Goal: Task Accomplishment & Management: Manage account settings

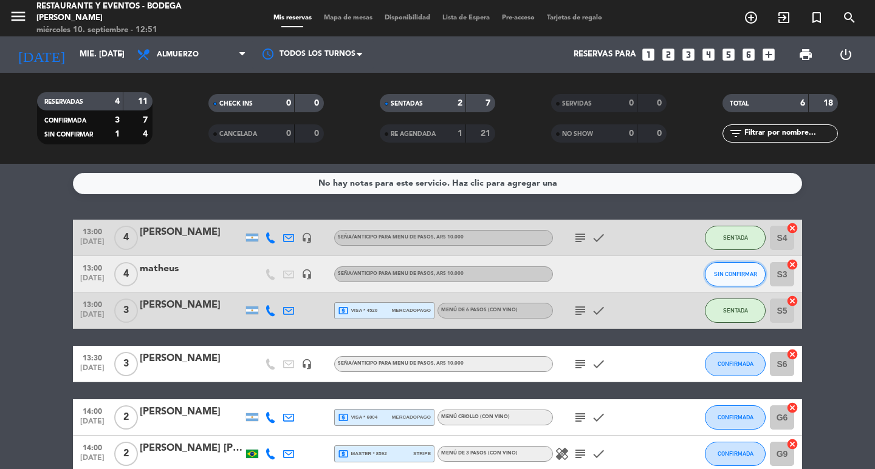
click at [745, 277] on span "SIN CONFIRMAR" at bounding box center [735, 274] width 43 height 7
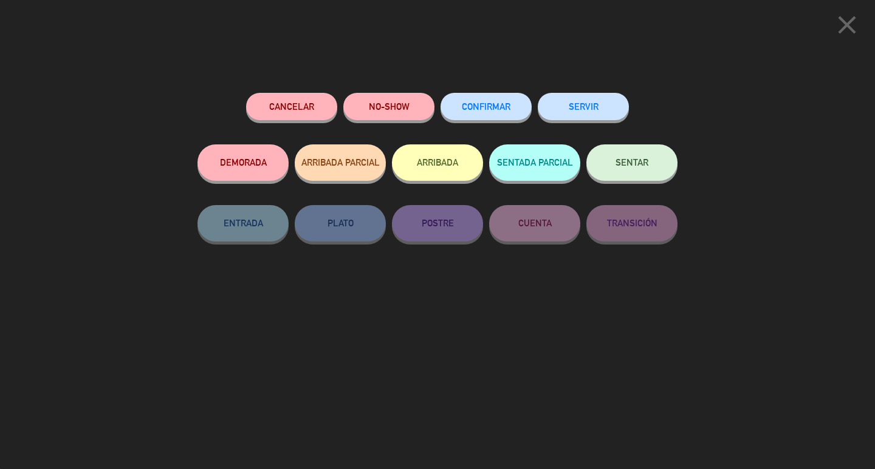
click at [644, 161] on span "SENTAR" at bounding box center [631, 162] width 33 height 10
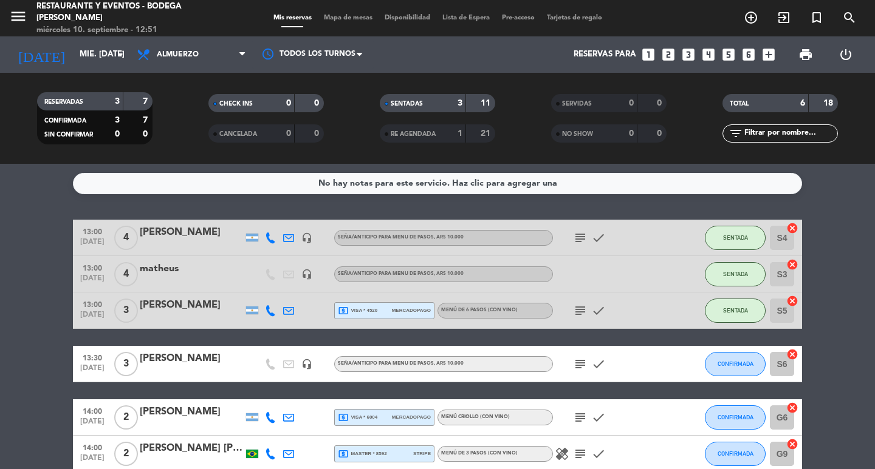
click at [576, 363] on icon "subject" at bounding box center [580, 364] width 15 height 15
click at [581, 414] on icon "subject" at bounding box center [580, 418] width 15 height 15
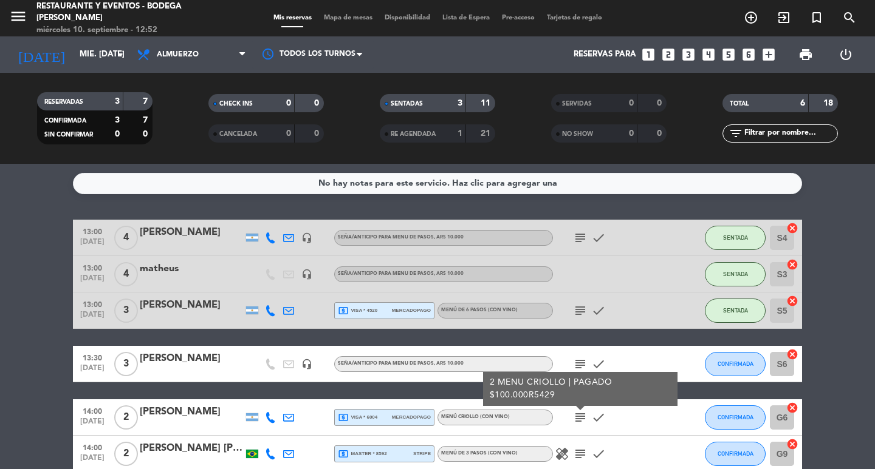
click at [581, 414] on icon "subject" at bounding box center [580, 418] width 15 height 15
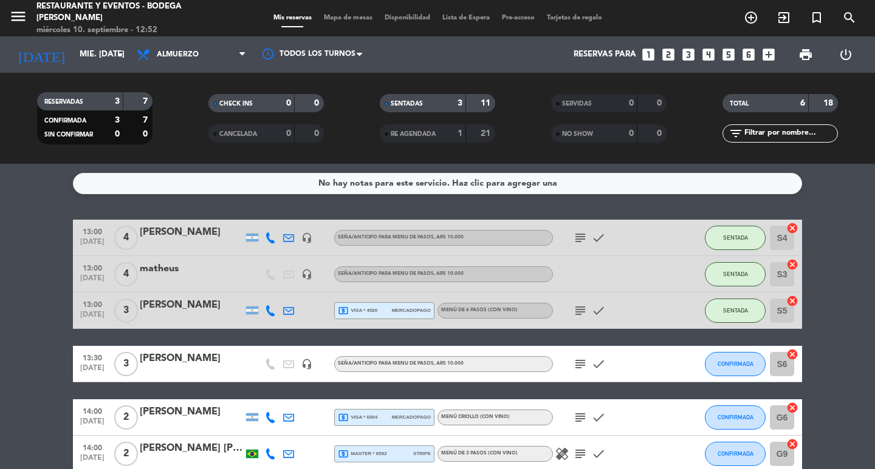
click at [578, 448] on icon "subject" at bounding box center [580, 454] width 15 height 15
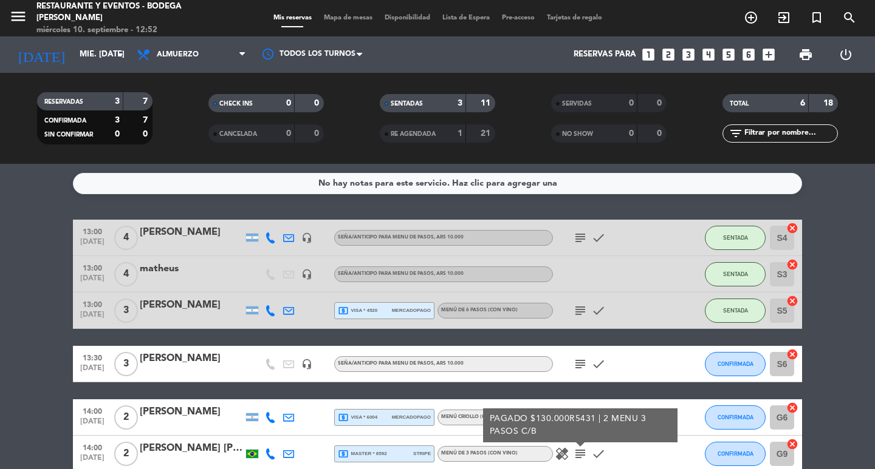
click at [578, 448] on icon "subject" at bounding box center [580, 454] width 15 height 15
